Goal: Task Accomplishment & Management: Use online tool/utility

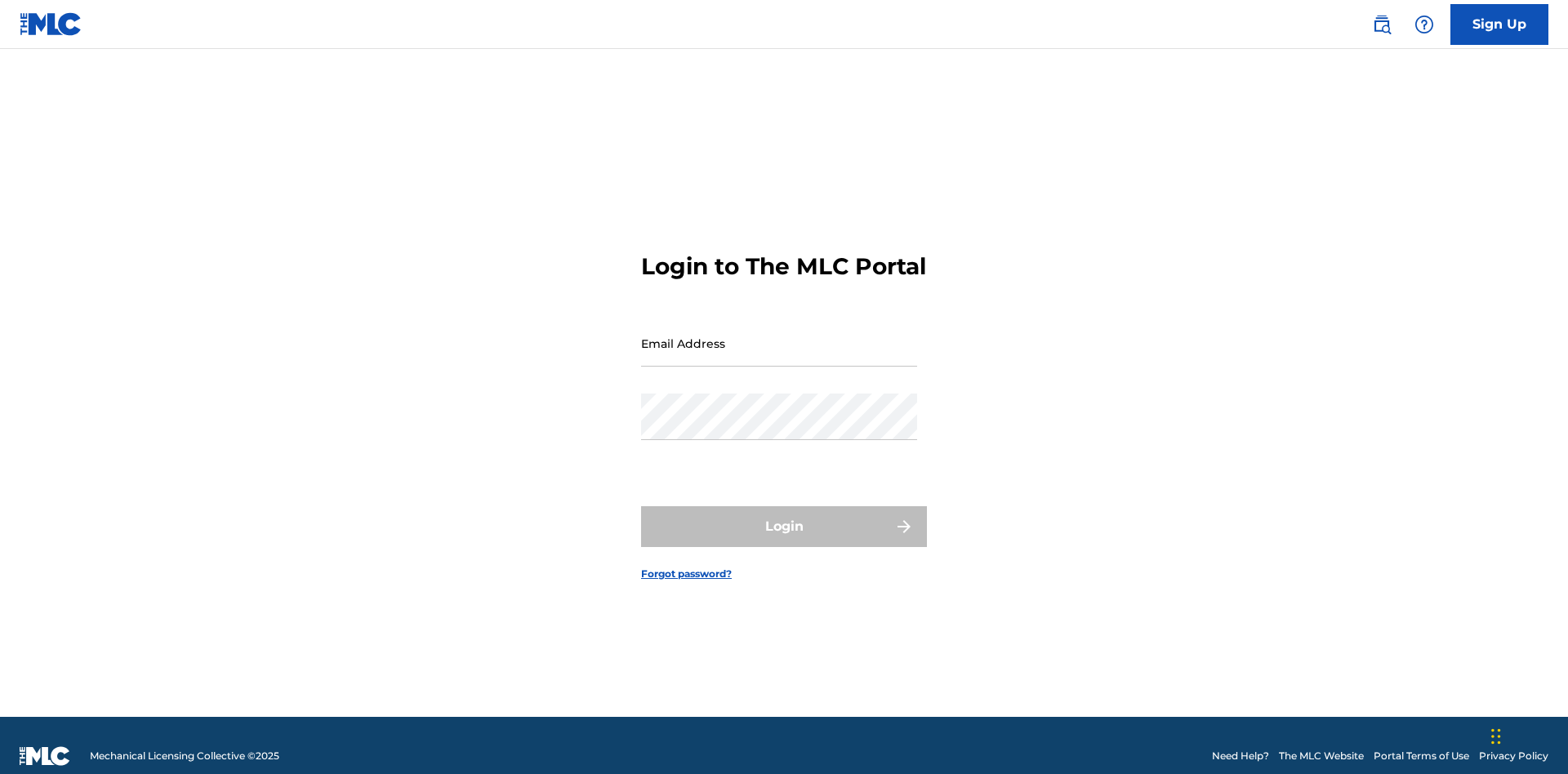
scroll to position [21, 0]
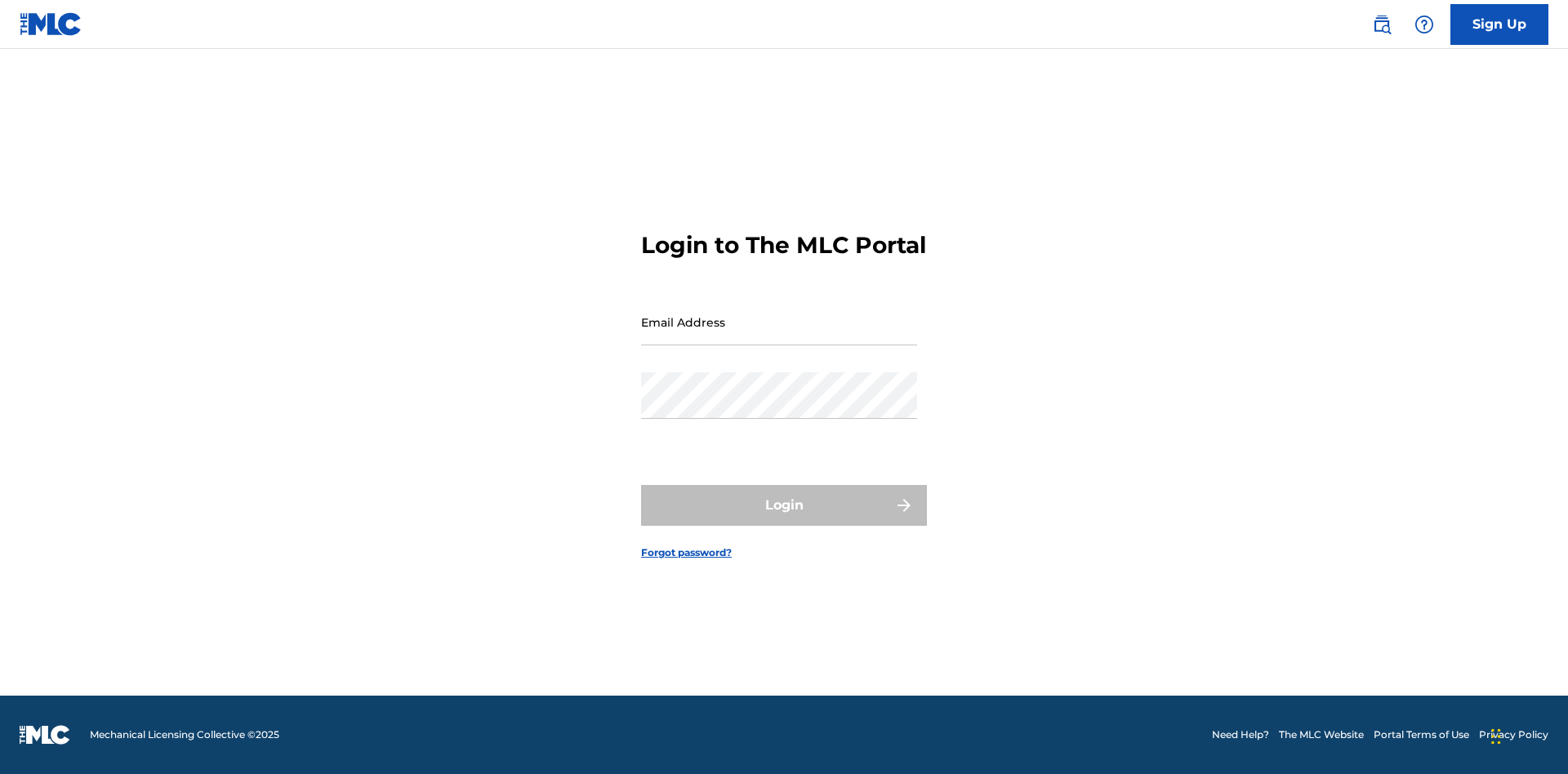
click at [779, 336] on input "Email Address" at bounding box center [779, 322] width 276 height 47
type input "XenaSongwriter@gmail.com"
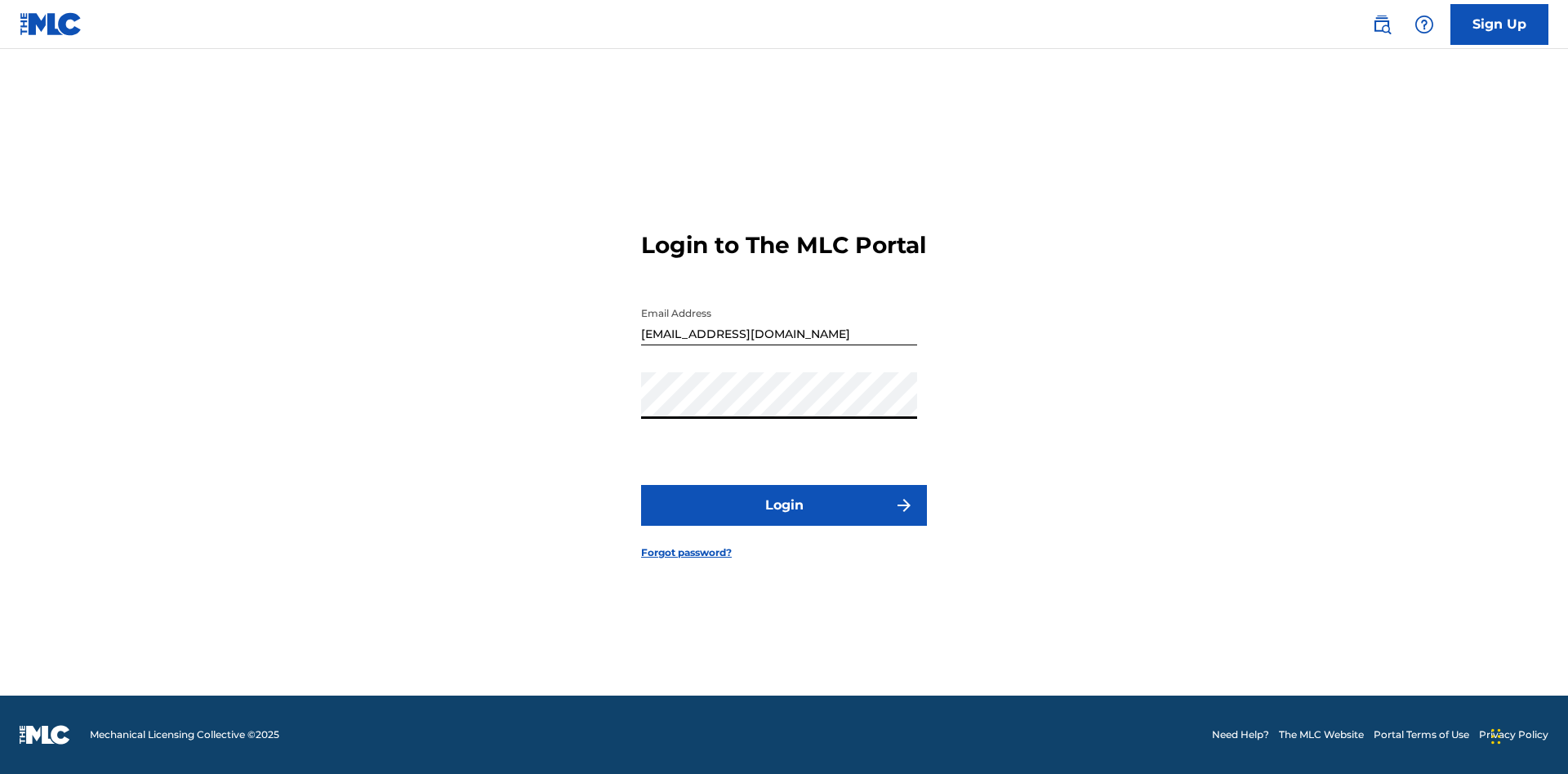
click at [784, 519] on button "Login" at bounding box center [784, 505] width 286 height 41
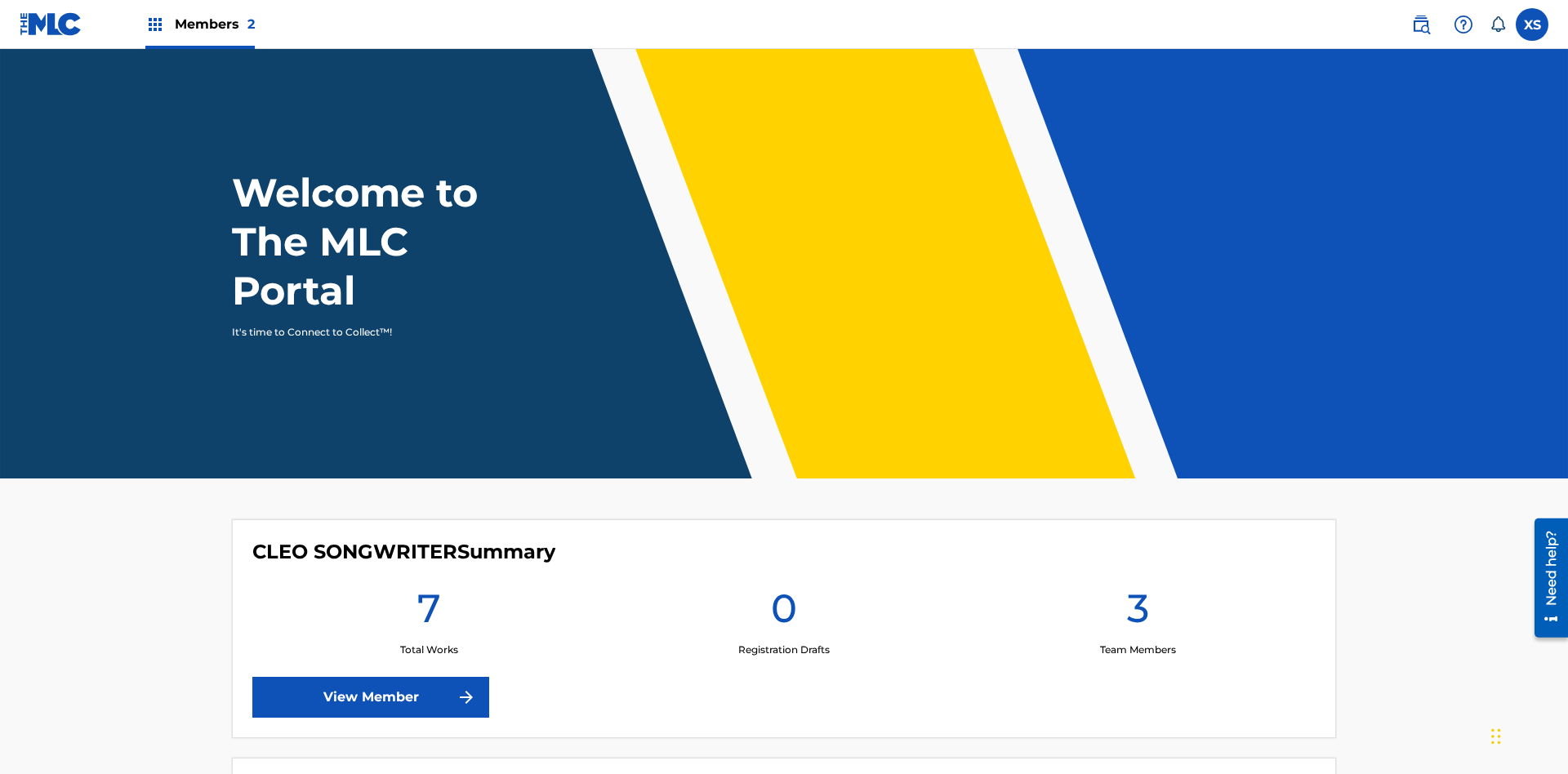
click at [200, 23] on span "Members 2" at bounding box center [215, 24] width 80 height 19
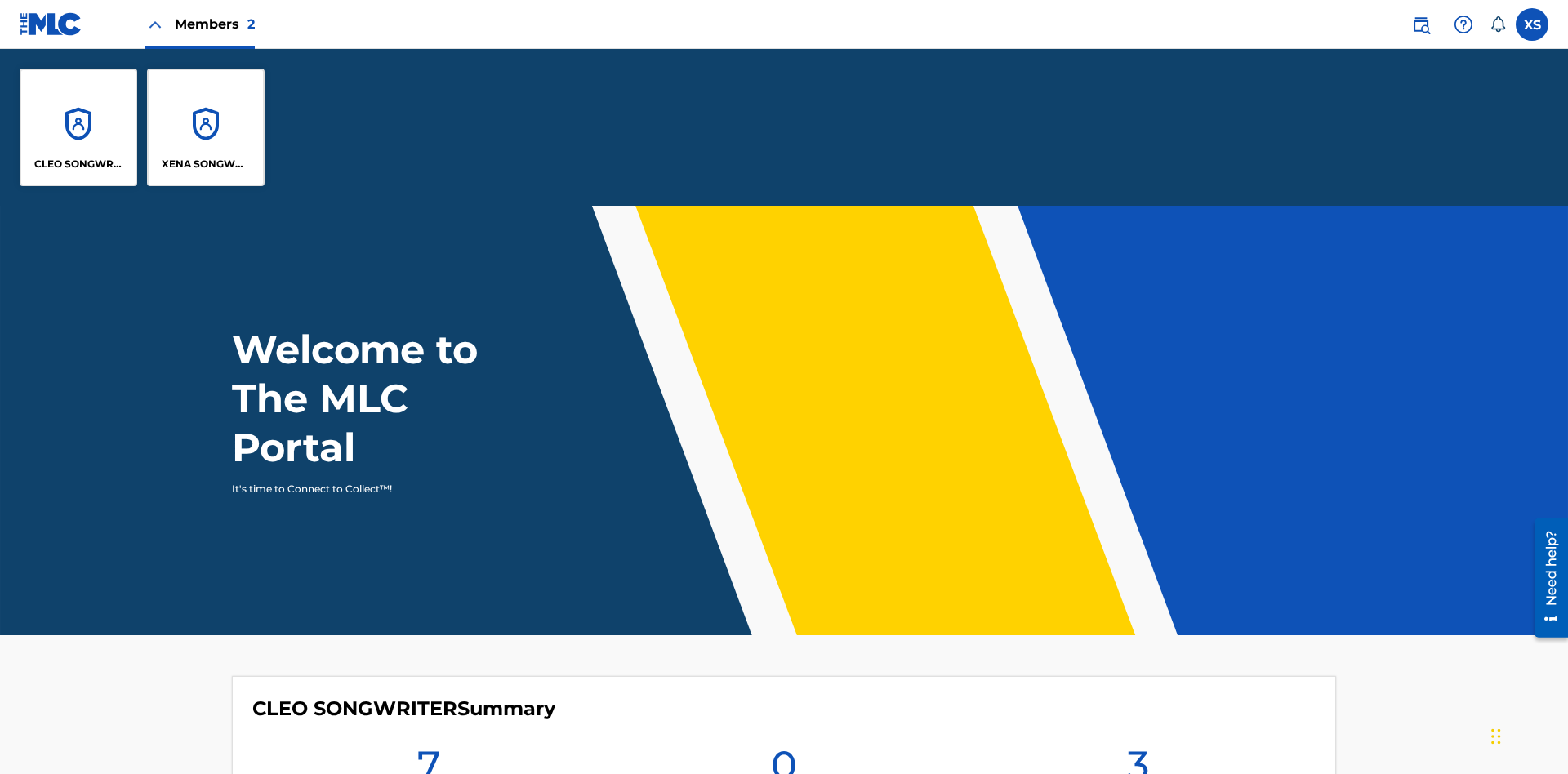
scroll to position [58, 0]
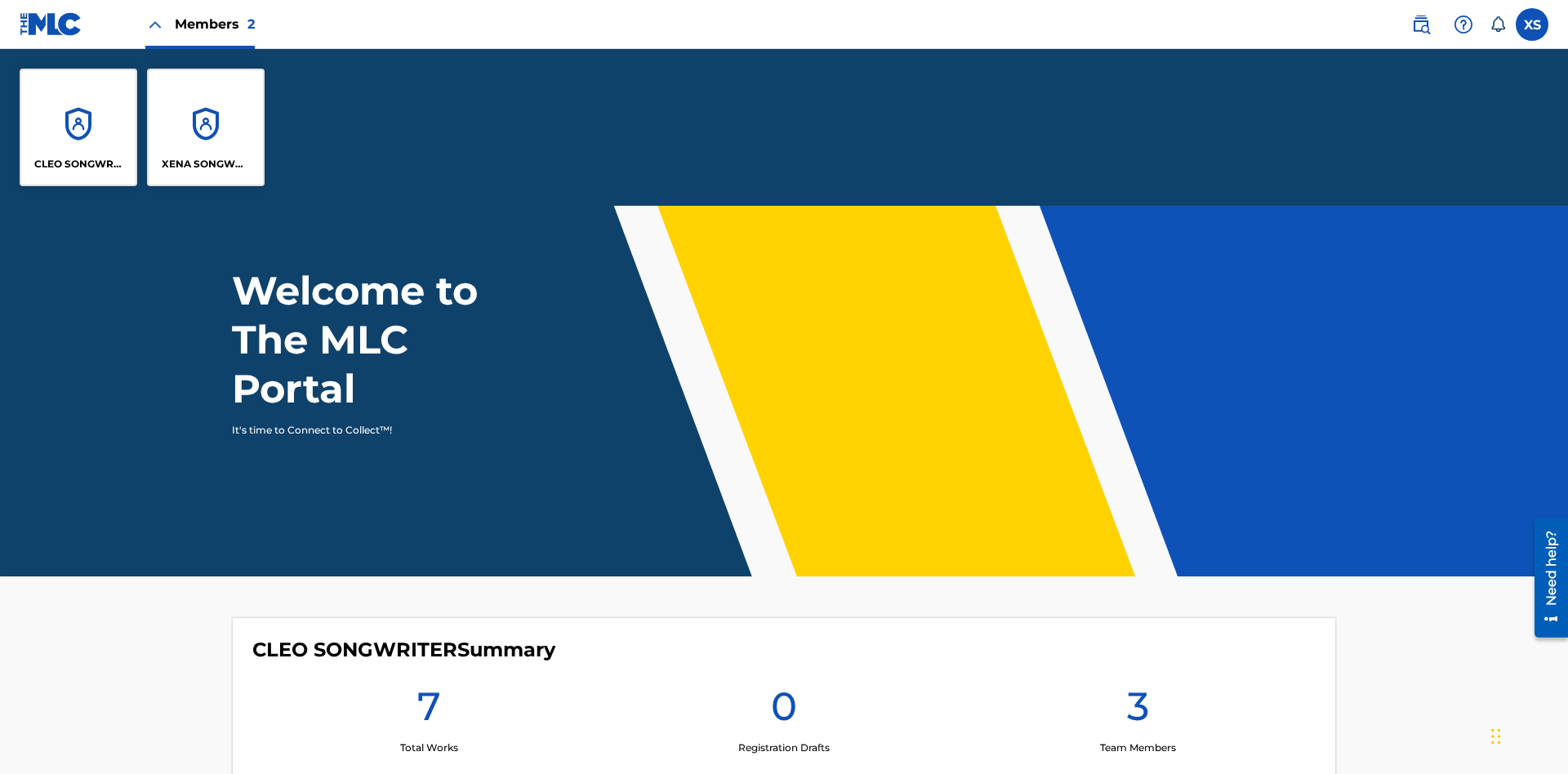
click at [78, 164] on p "CLEO SONGWRITER" at bounding box center [78, 164] width 89 height 15
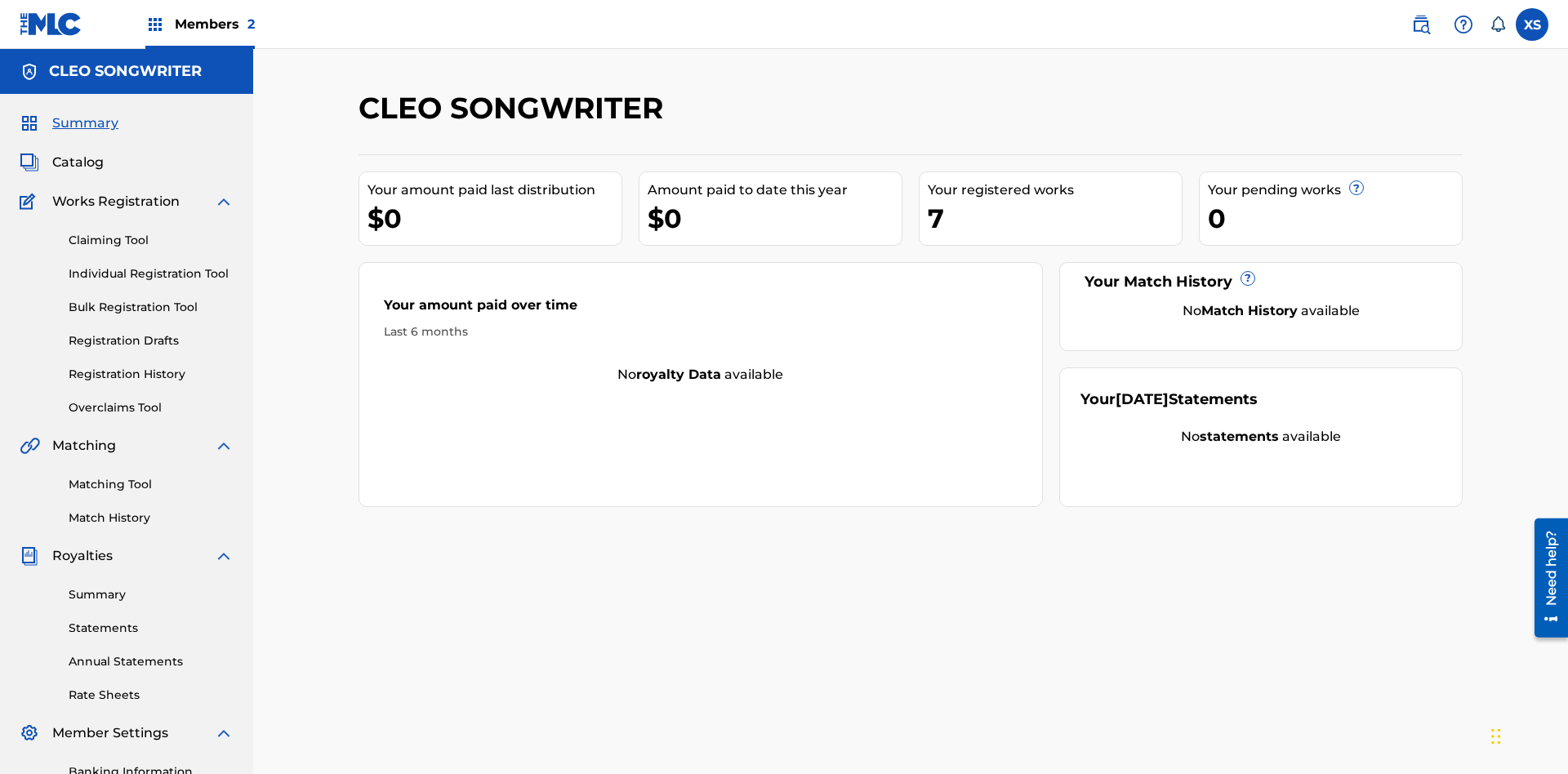
scroll to position [239, 0]
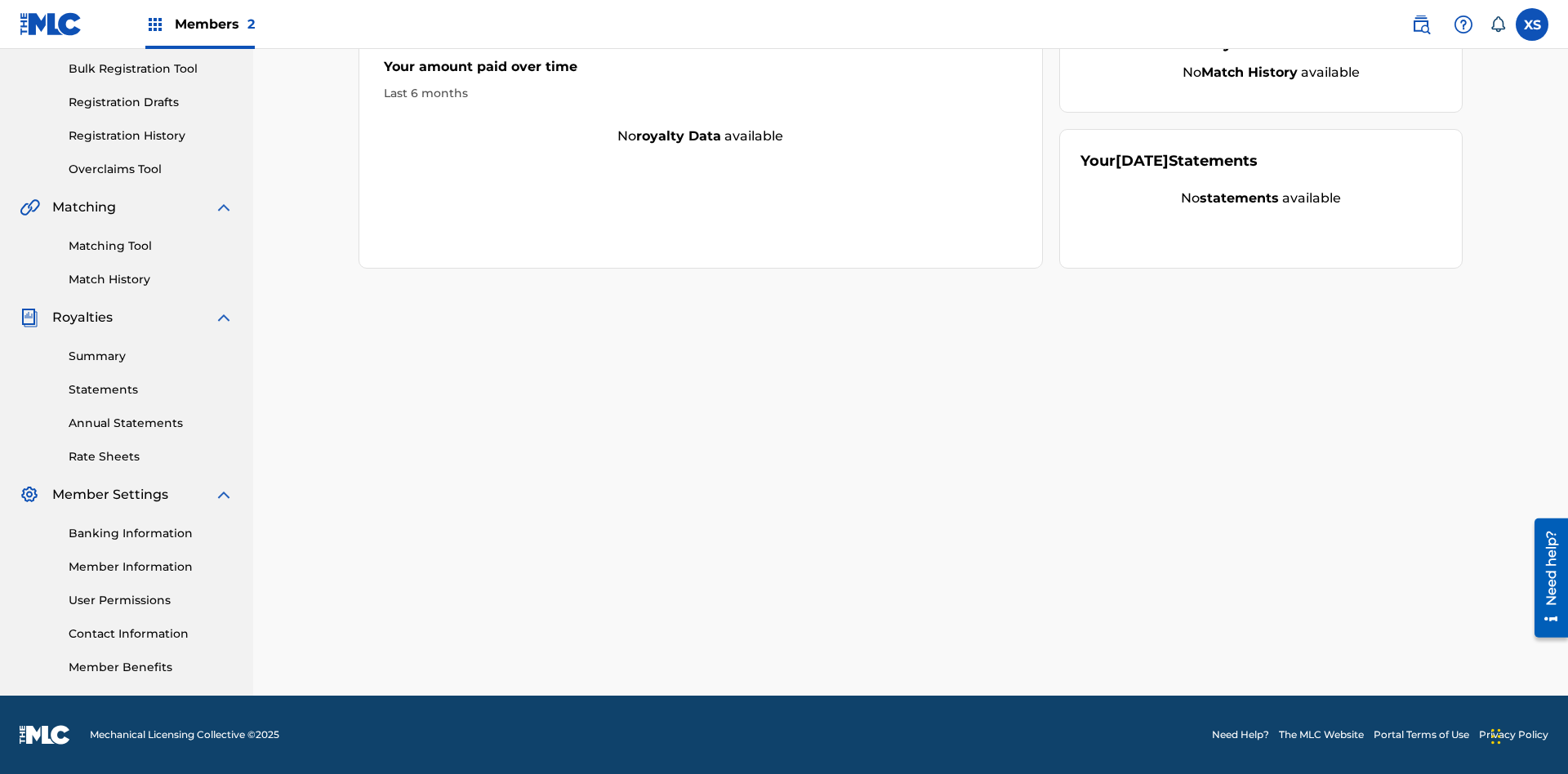
click at [151, 169] on link "Overclaims Tool" at bounding box center [151, 169] width 165 height 18
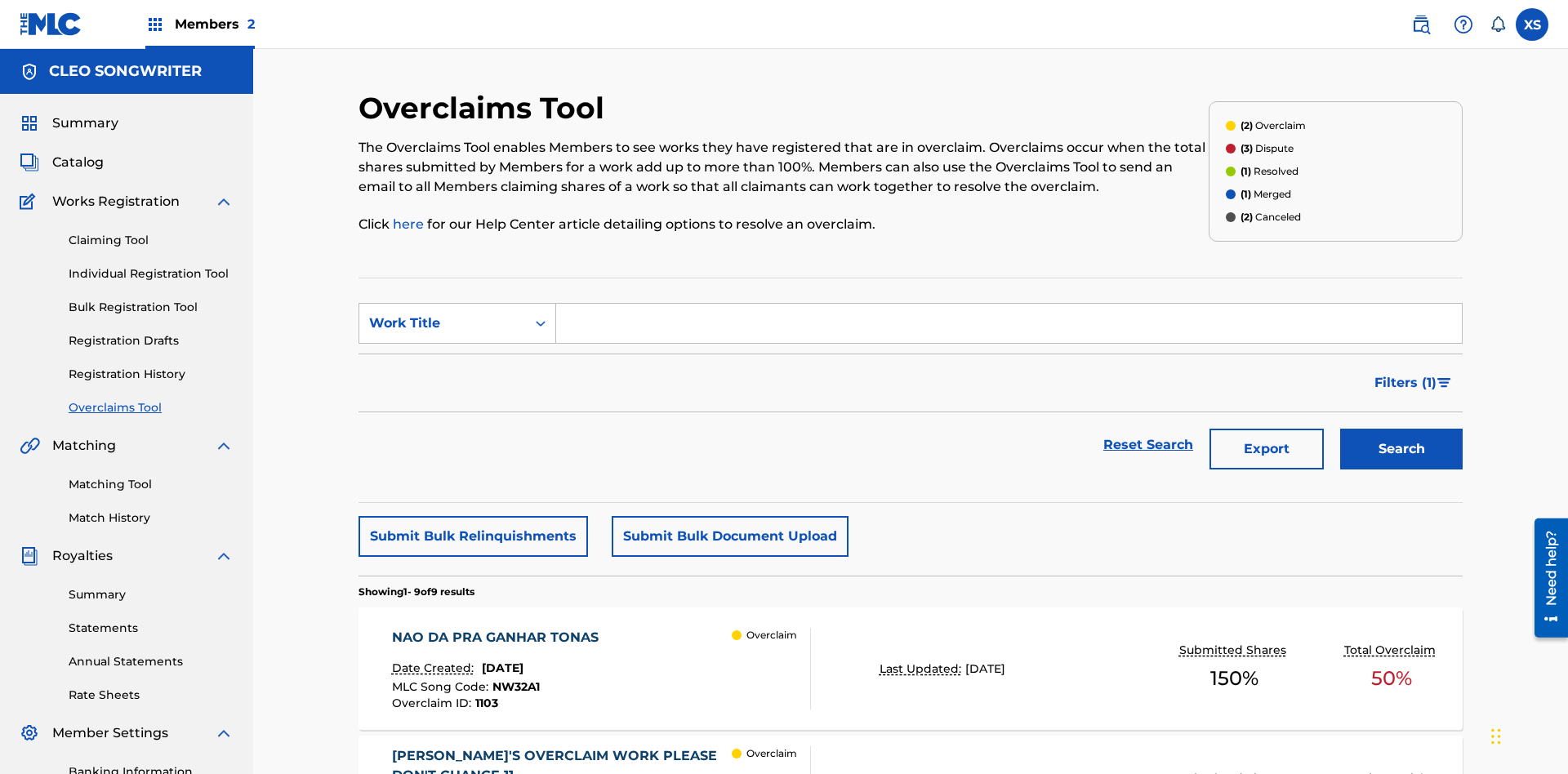
scroll to position [276, 0]
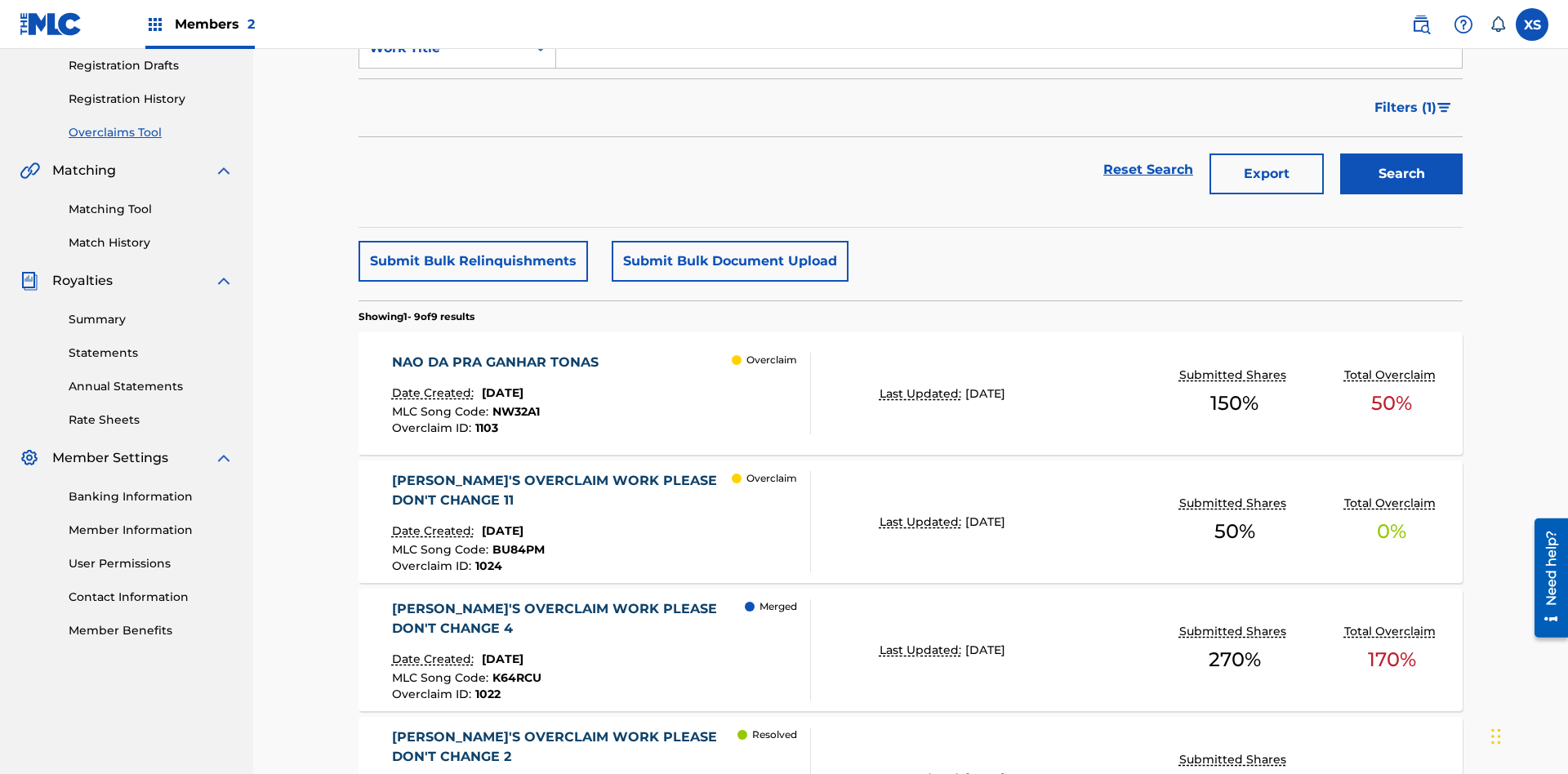
click at [1405, 108] on span "Filters ( 1 )" at bounding box center [1406, 107] width 62 height 19
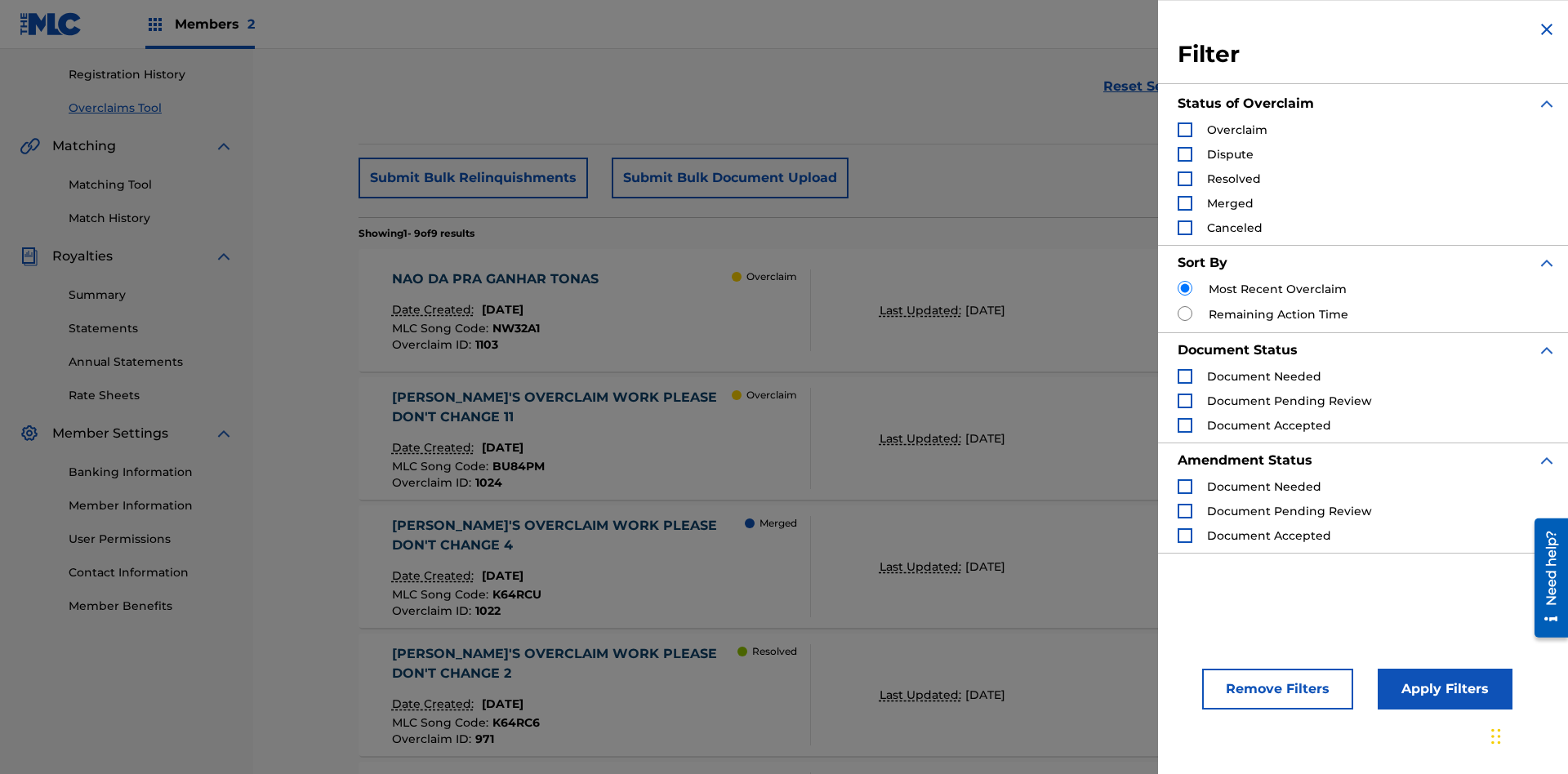
click at [1186, 130] on div "Search Form" at bounding box center [1186, 130] width 15 height 15
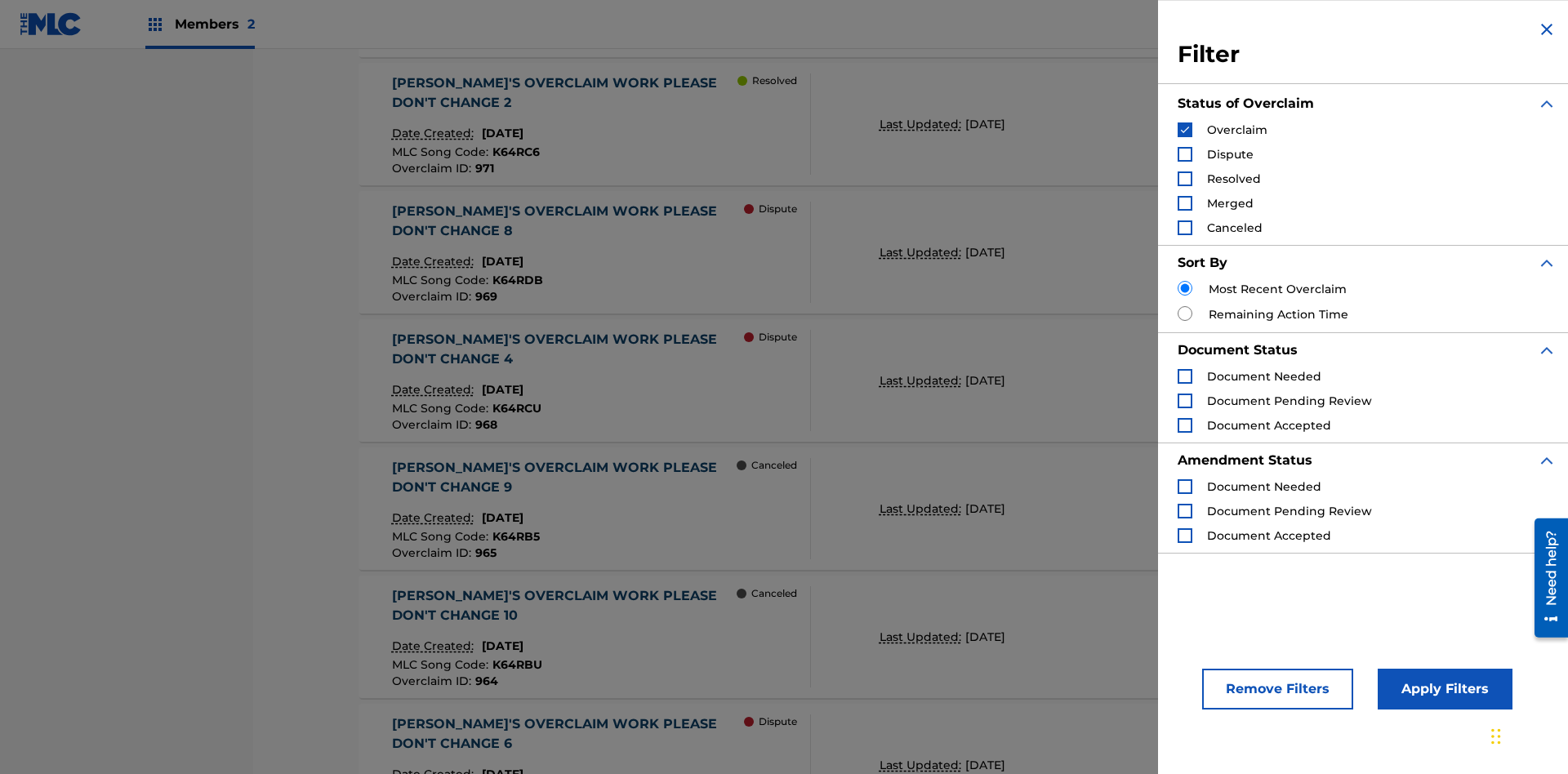
click at [1443, 690] on button "Apply Filters" at bounding box center [1444, 689] width 134 height 41
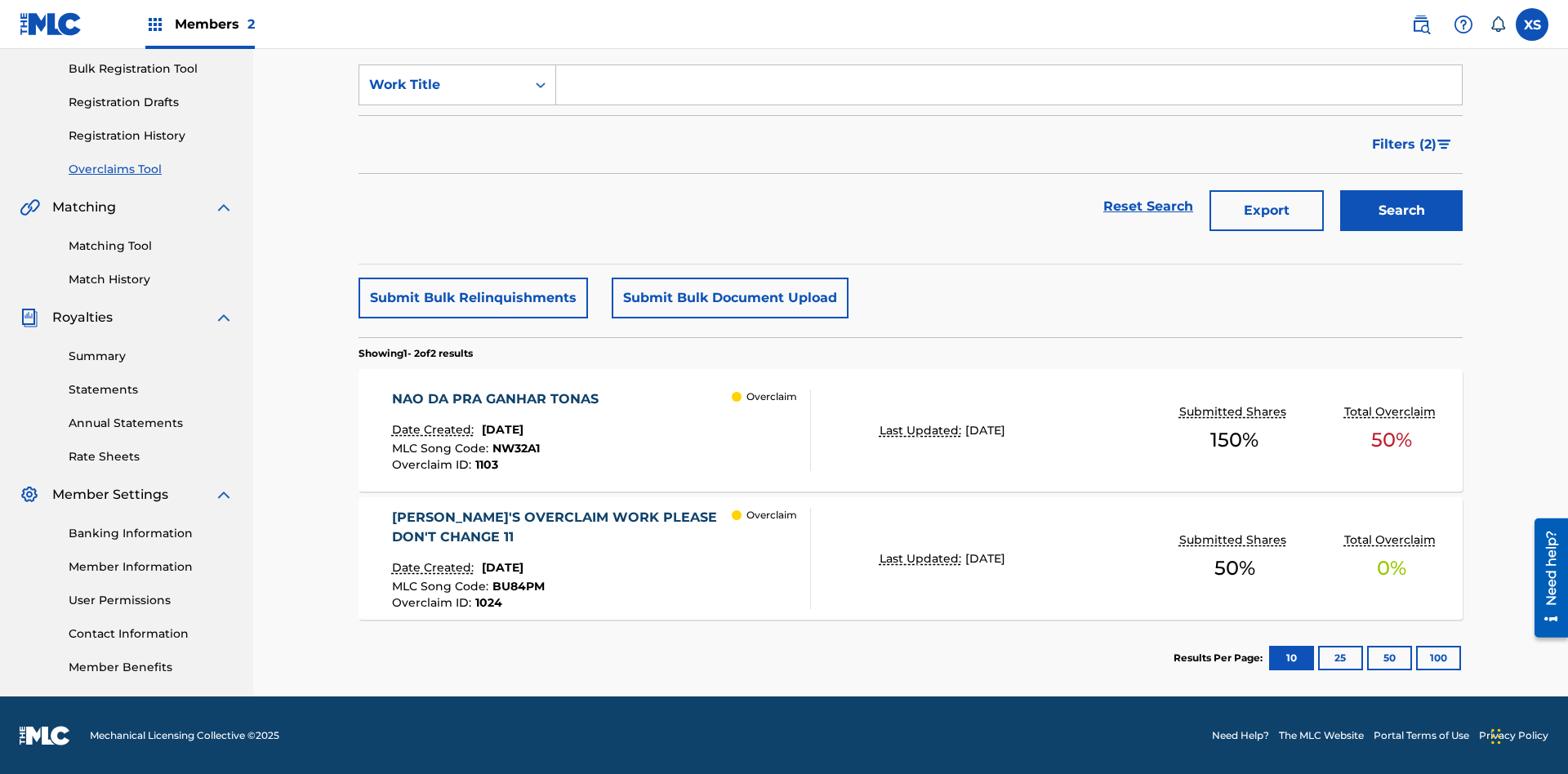
scroll to position [240, 0]
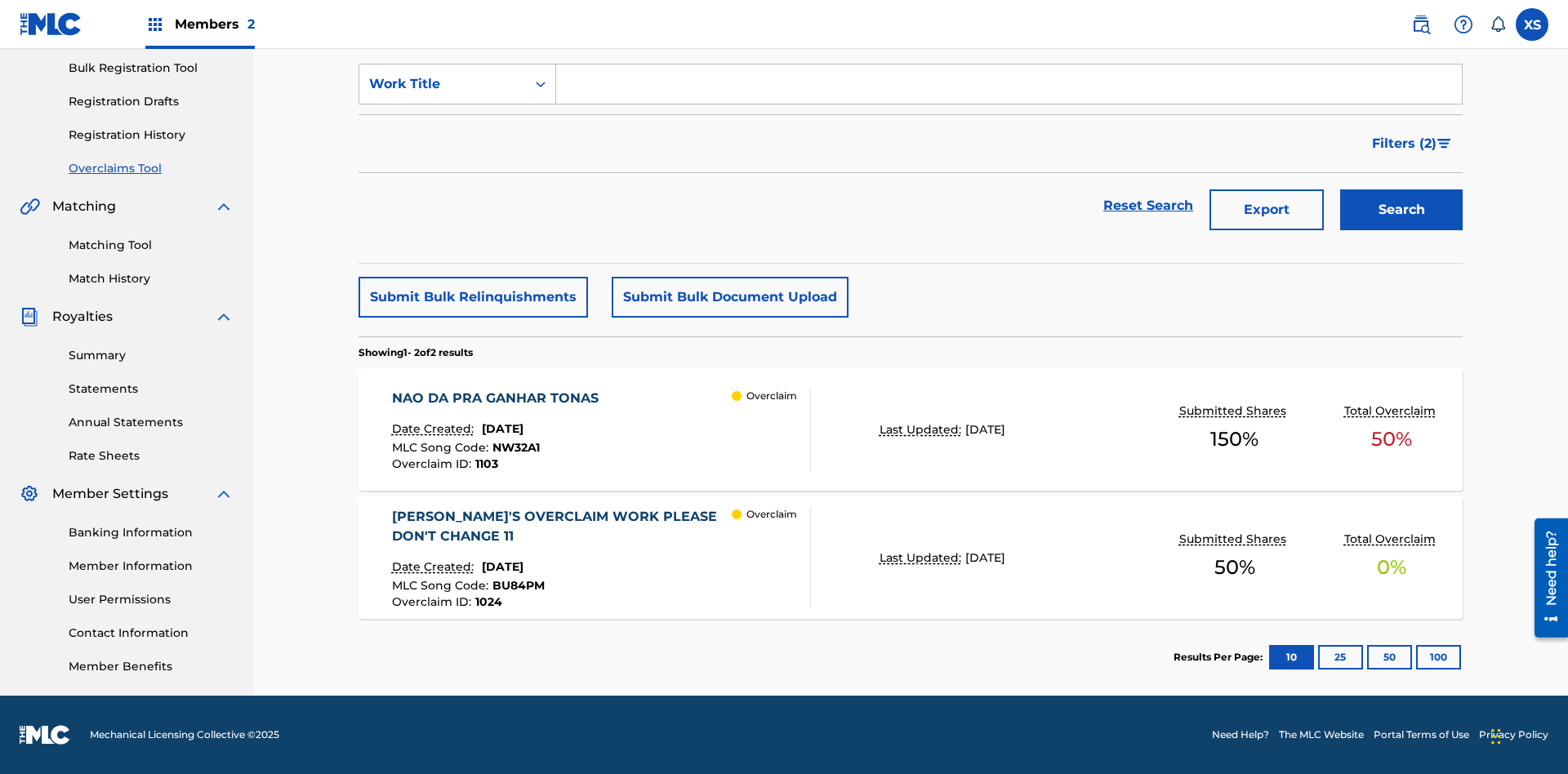
click at [1405, 144] on span "Filters ( 2 )" at bounding box center [1404, 143] width 64 height 19
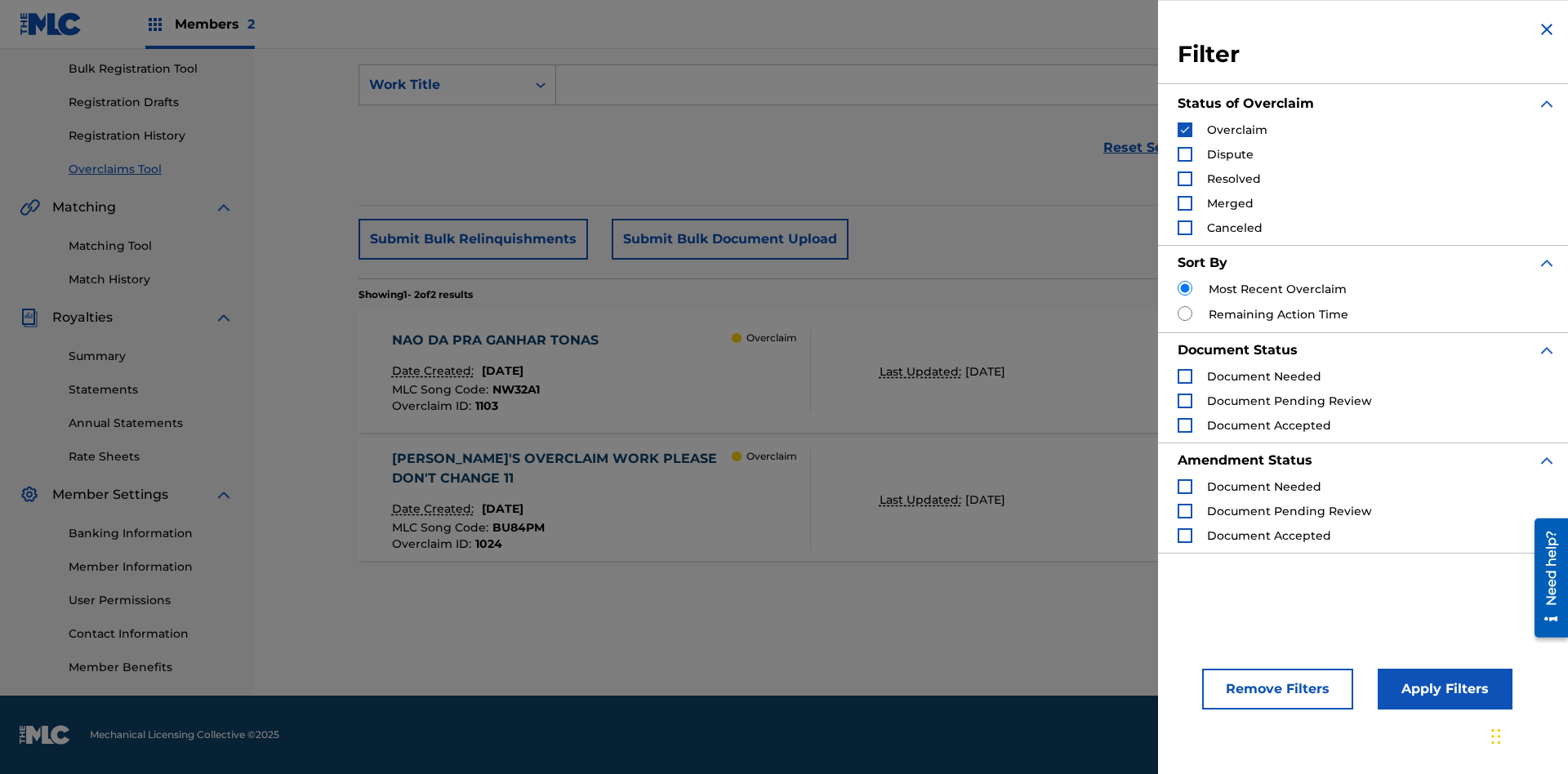
click at [1186, 130] on img "Search Form" at bounding box center [1186, 130] width 12 height 12
click at [1186, 154] on div "Search Form" at bounding box center [1186, 154] width 15 height 15
click at [1443, 690] on button "Apply Filters" at bounding box center [1444, 689] width 134 height 41
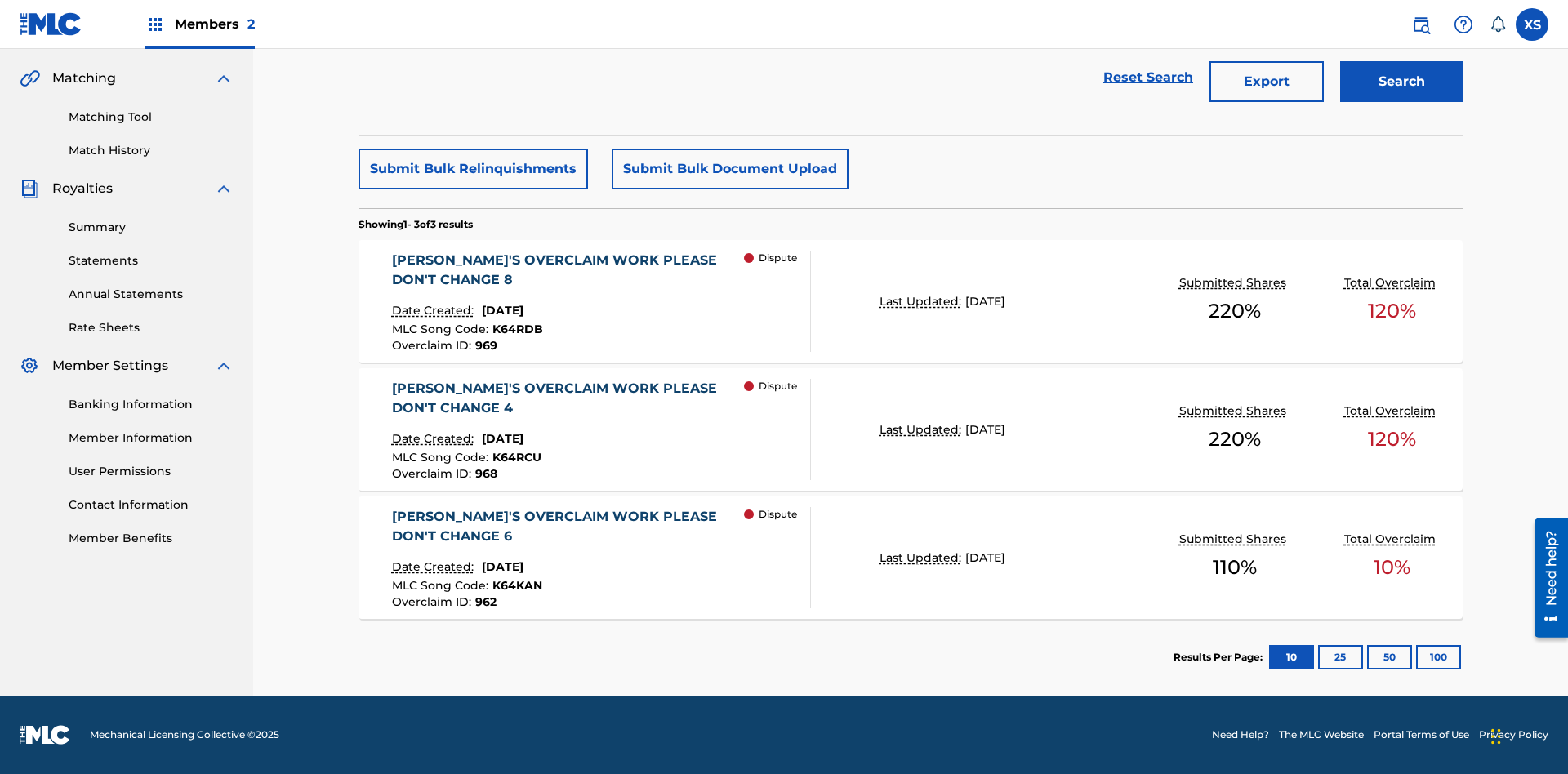
scroll to position [276, 0]
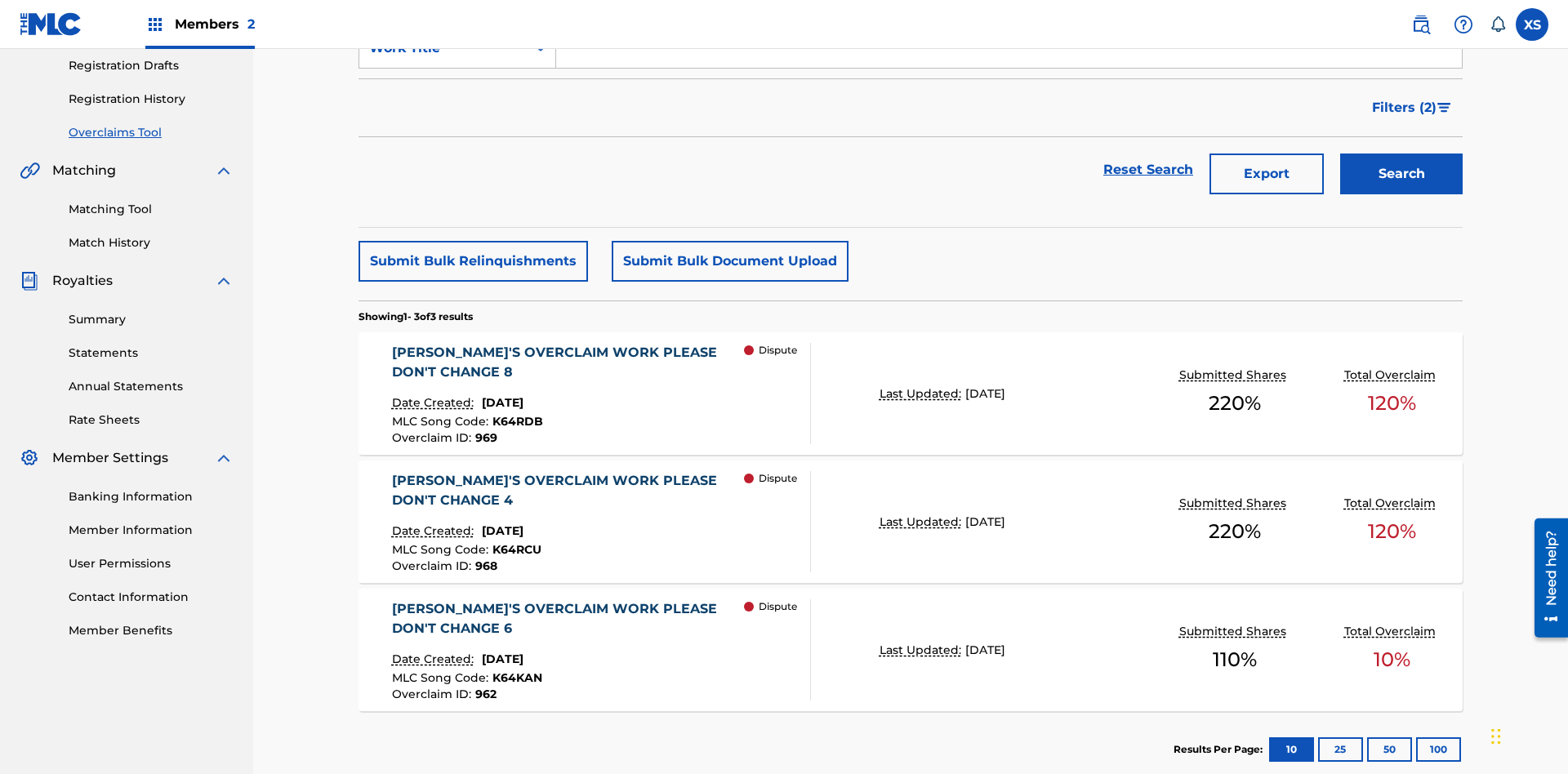
click at [1405, 108] on span "Filters ( 2 )" at bounding box center [1404, 107] width 64 height 19
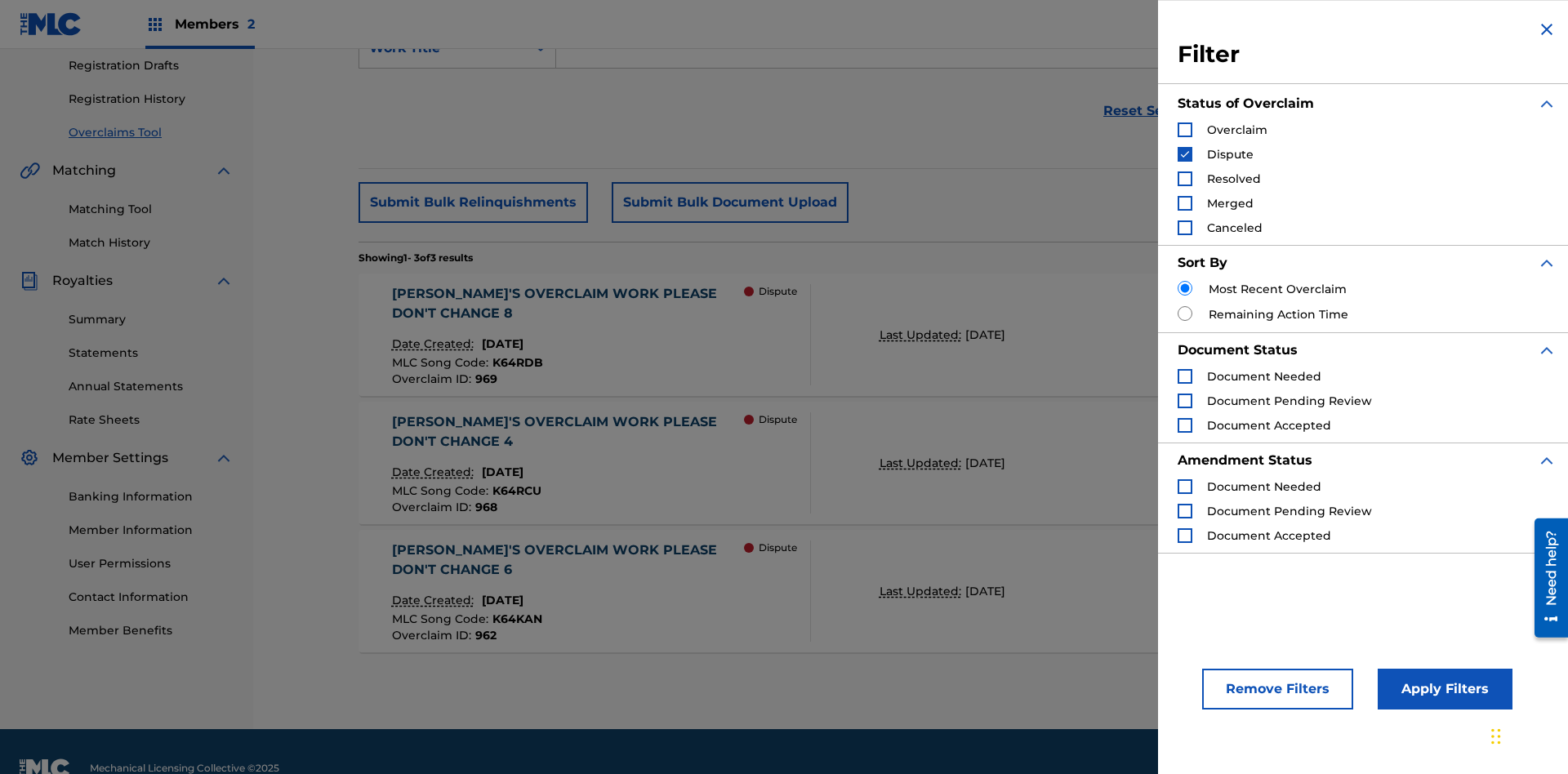
scroll to position [309, 0]
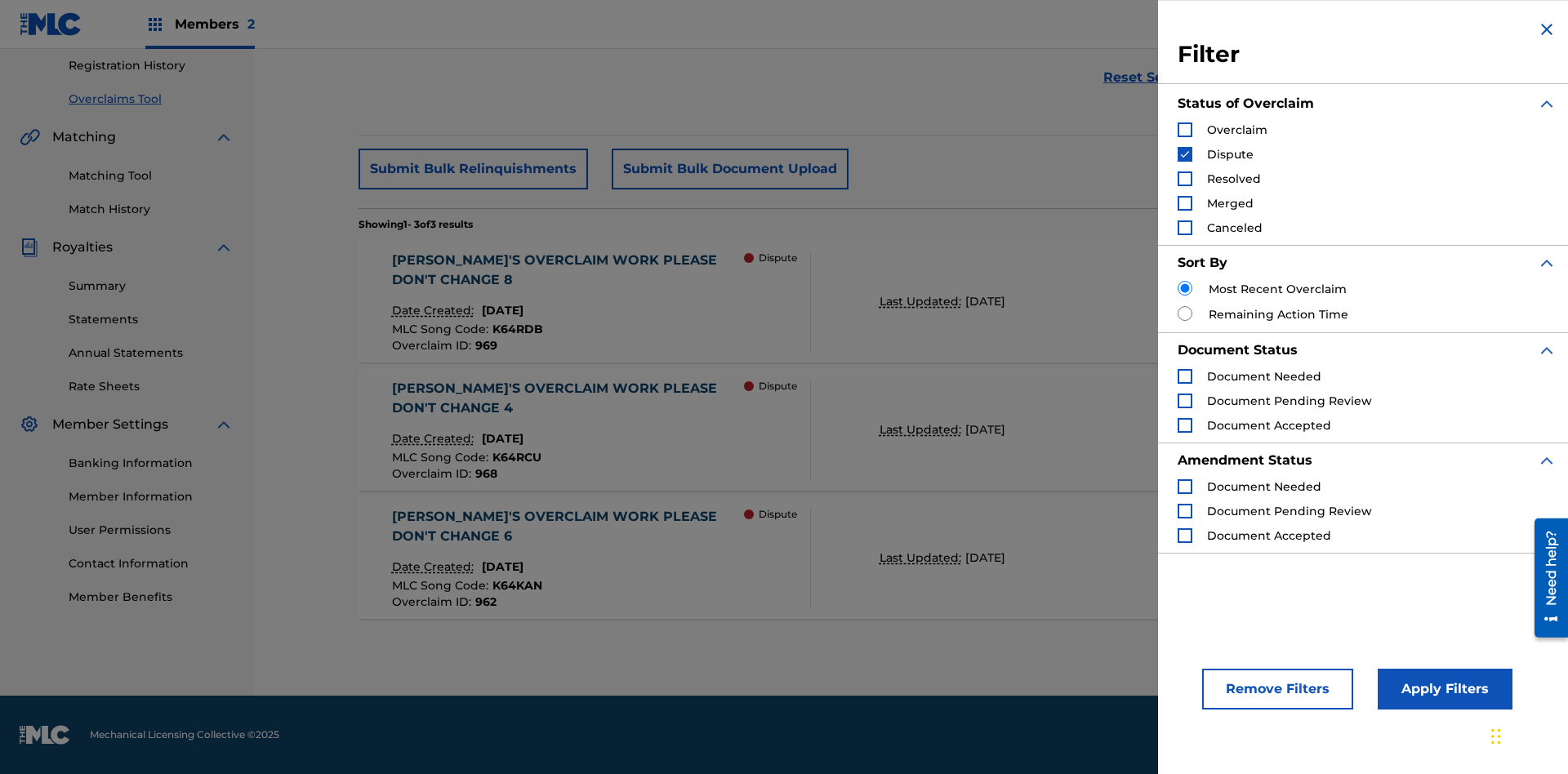
click at [1186, 154] on img "Search Form" at bounding box center [1186, 154] width 12 height 12
click at [1186, 179] on div "Search Form" at bounding box center [1186, 179] width 15 height 15
click at [1443, 690] on button "Apply Filters" at bounding box center [1444, 689] width 134 height 41
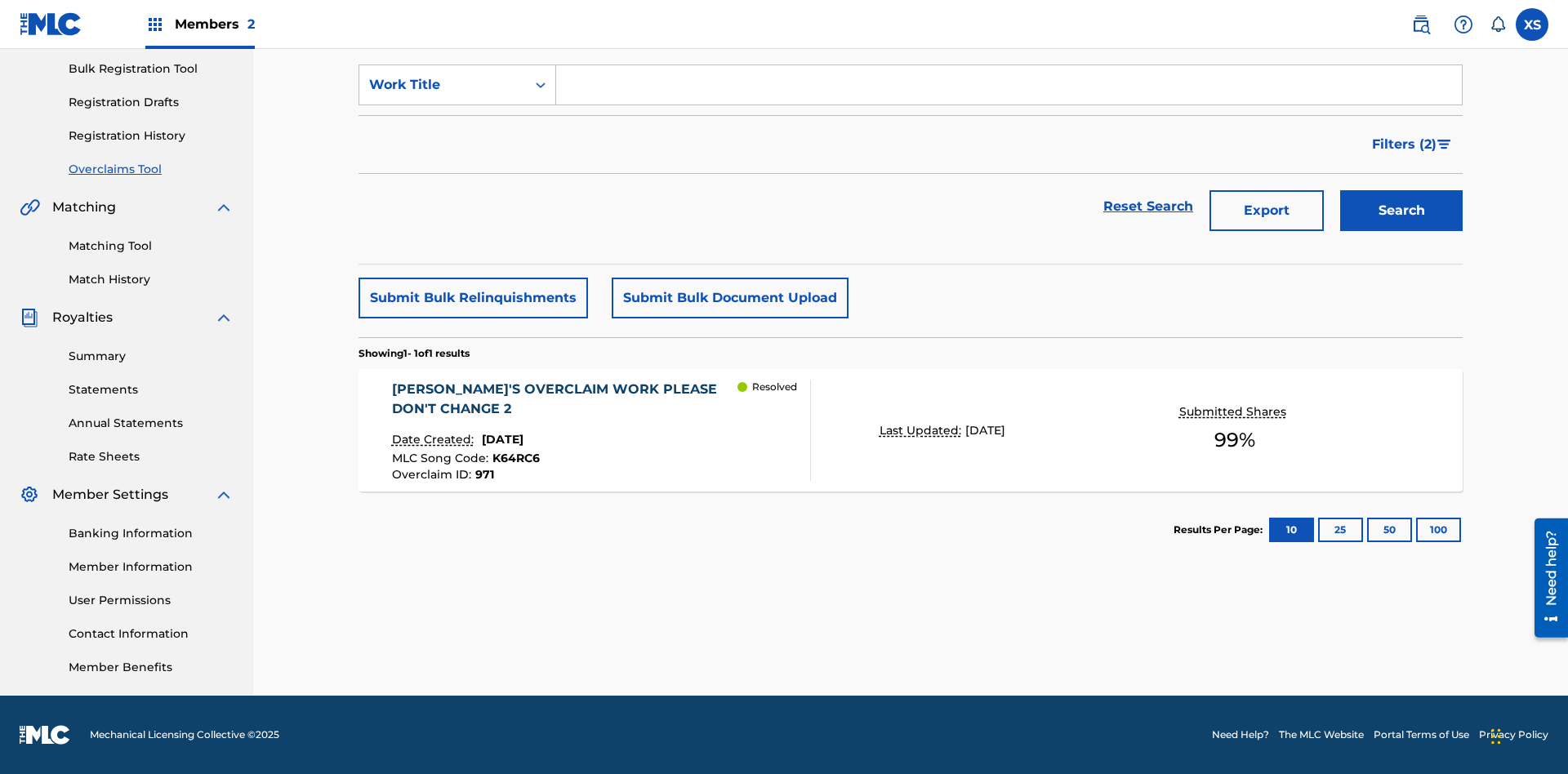
click at [1405, 144] on span "Filters ( 2 )" at bounding box center [1404, 144] width 64 height 19
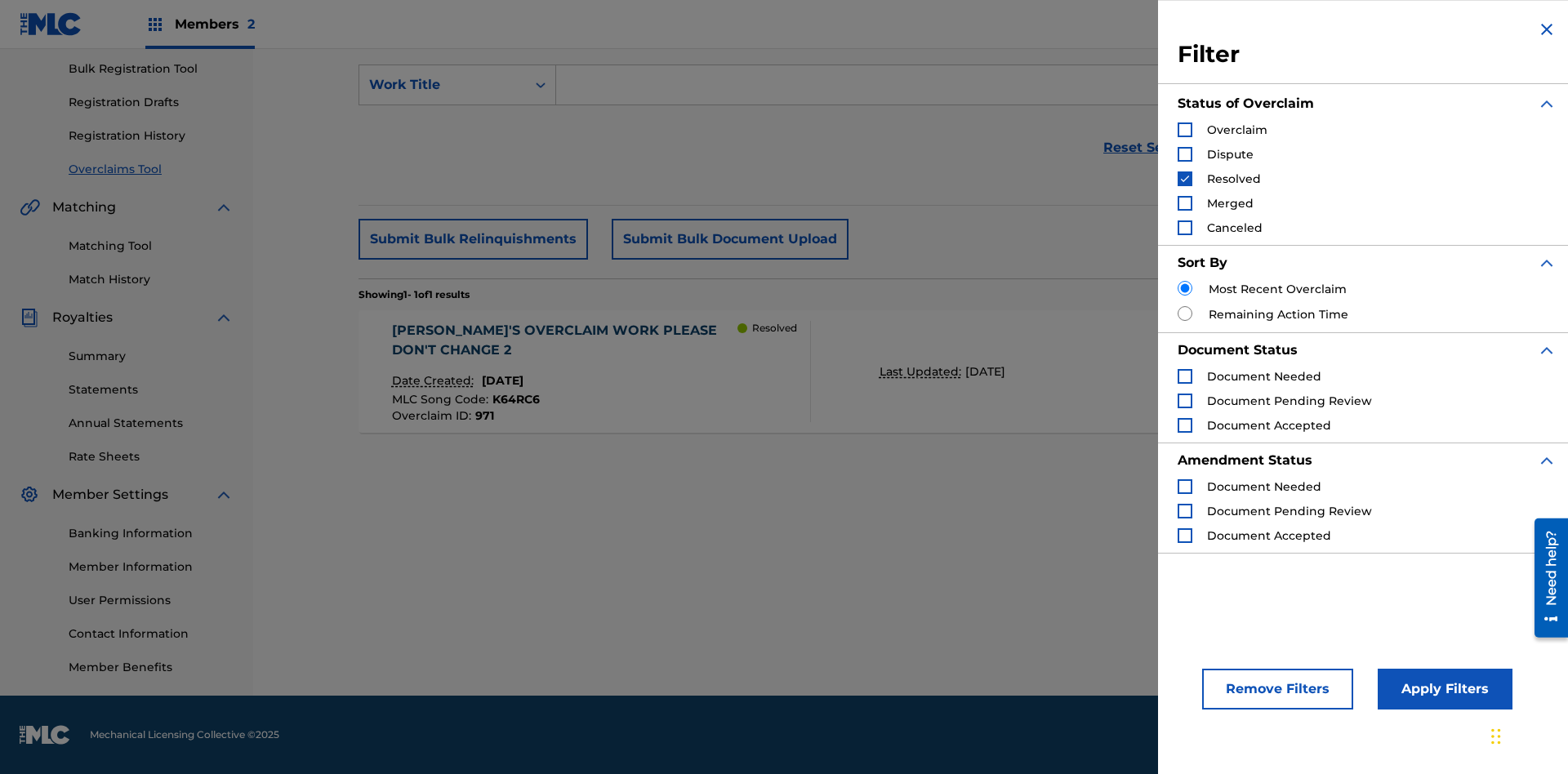
click at [1186, 179] on img "Search Form" at bounding box center [1186, 179] width 12 height 12
click at [1186, 204] on div "Search Form" at bounding box center [1186, 204] width 15 height 15
click at [1443, 690] on button "Apply Filters" at bounding box center [1444, 689] width 134 height 41
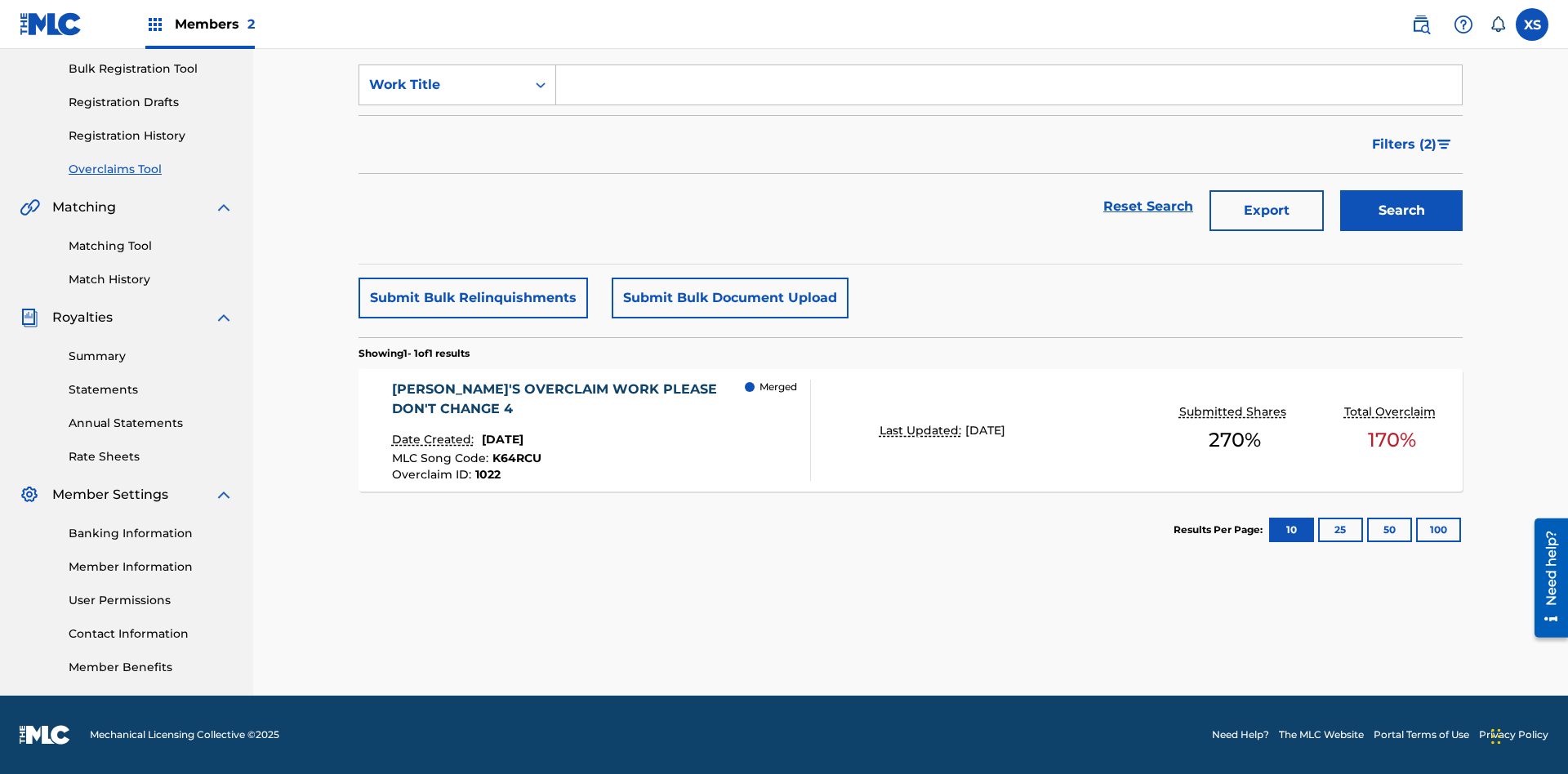
click at [1405, 144] on span "Filters ( 2 )" at bounding box center [1404, 144] width 64 height 19
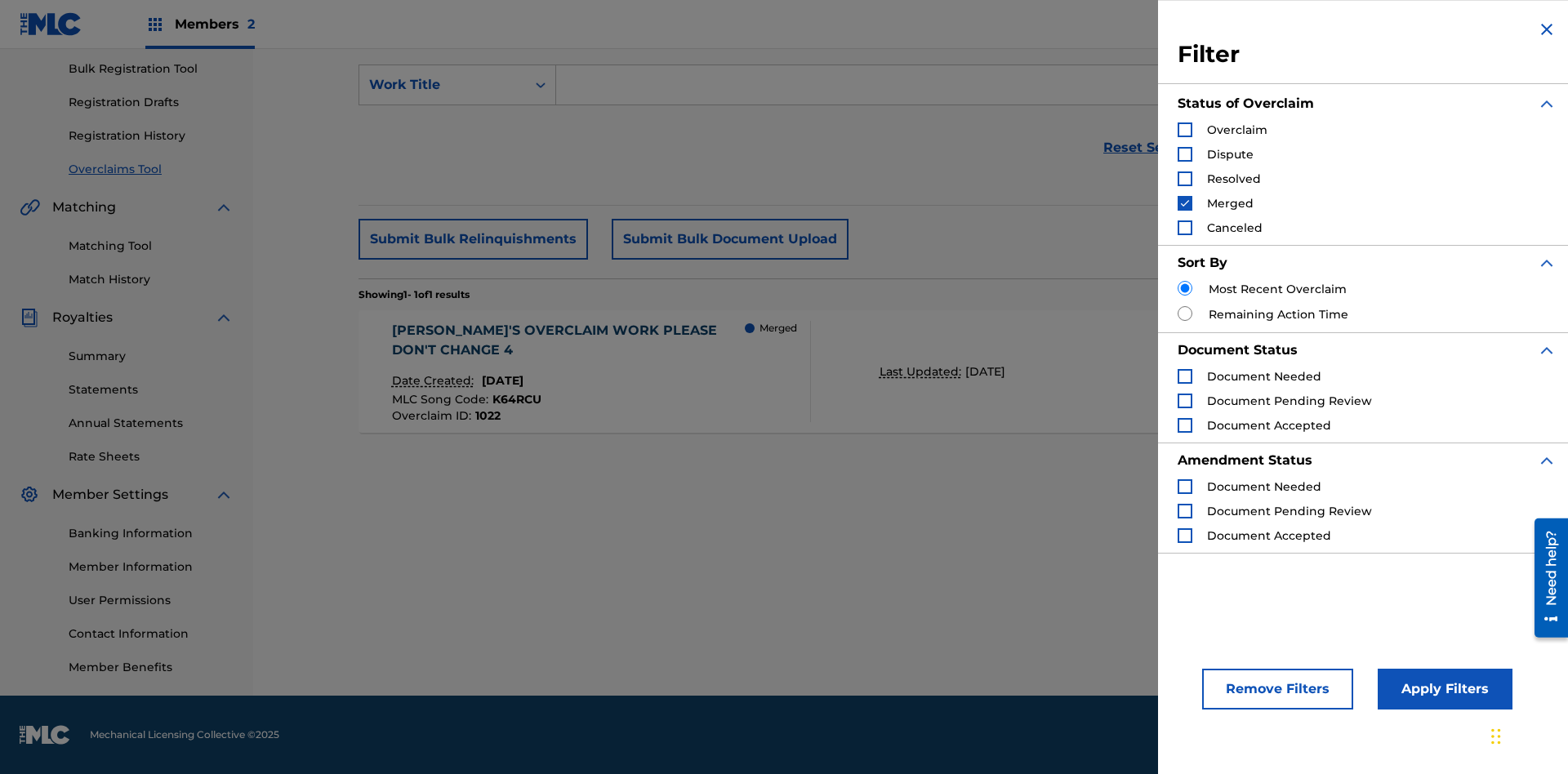
click at [1186, 204] on img "Search Form" at bounding box center [1186, 204] width 12 height 12
click at [1186, 228] on div "Search Form" at bounding box center [1186, 228] width 15 height 15
click at [1443, 690] on button "Apply Filters" at bounding box center [1444, 689] width 134 height 41
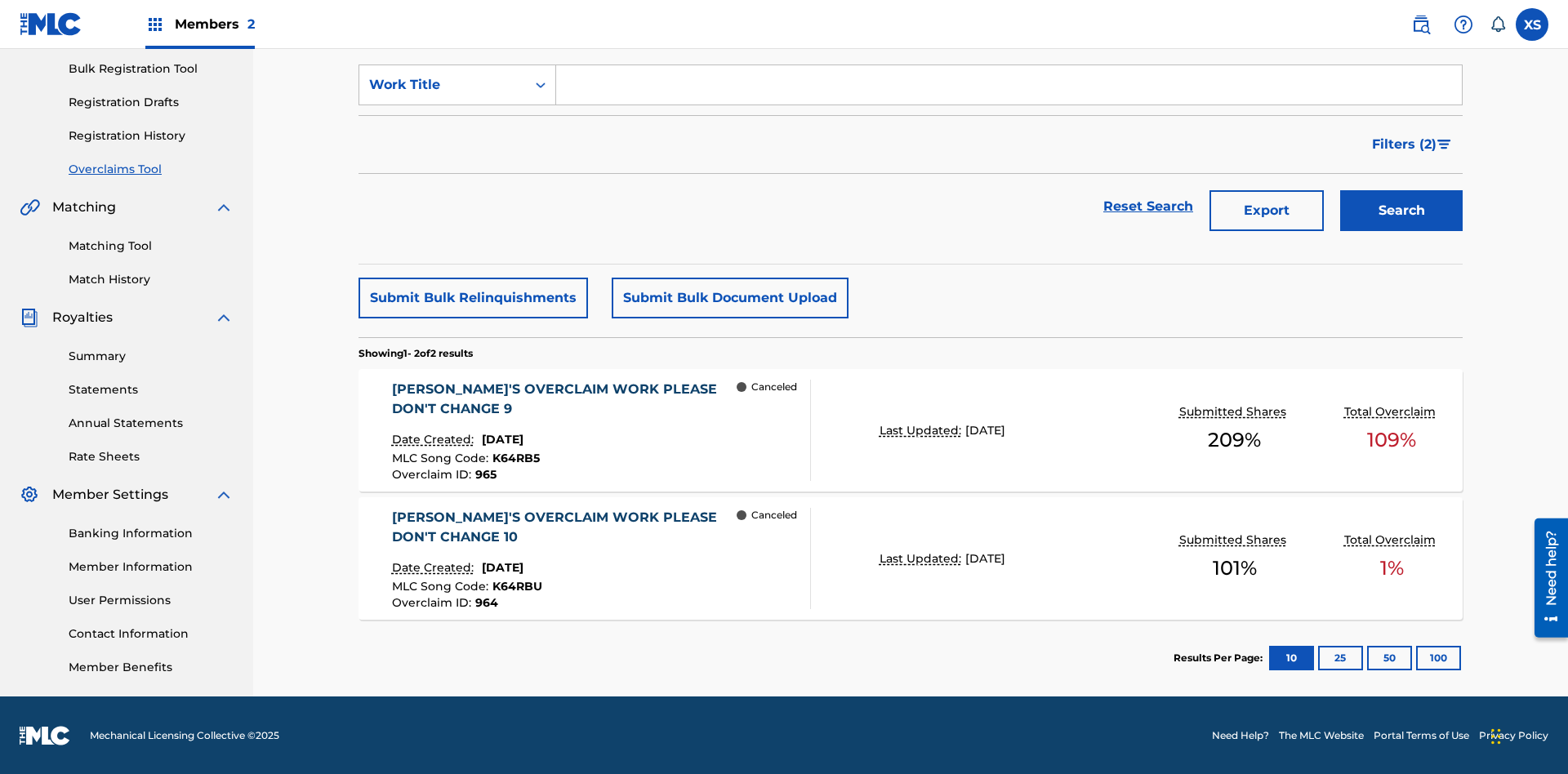
scroll to position [240, 0]
